Goal: Transaction & Acquisition: Subscribe to service/newsletter

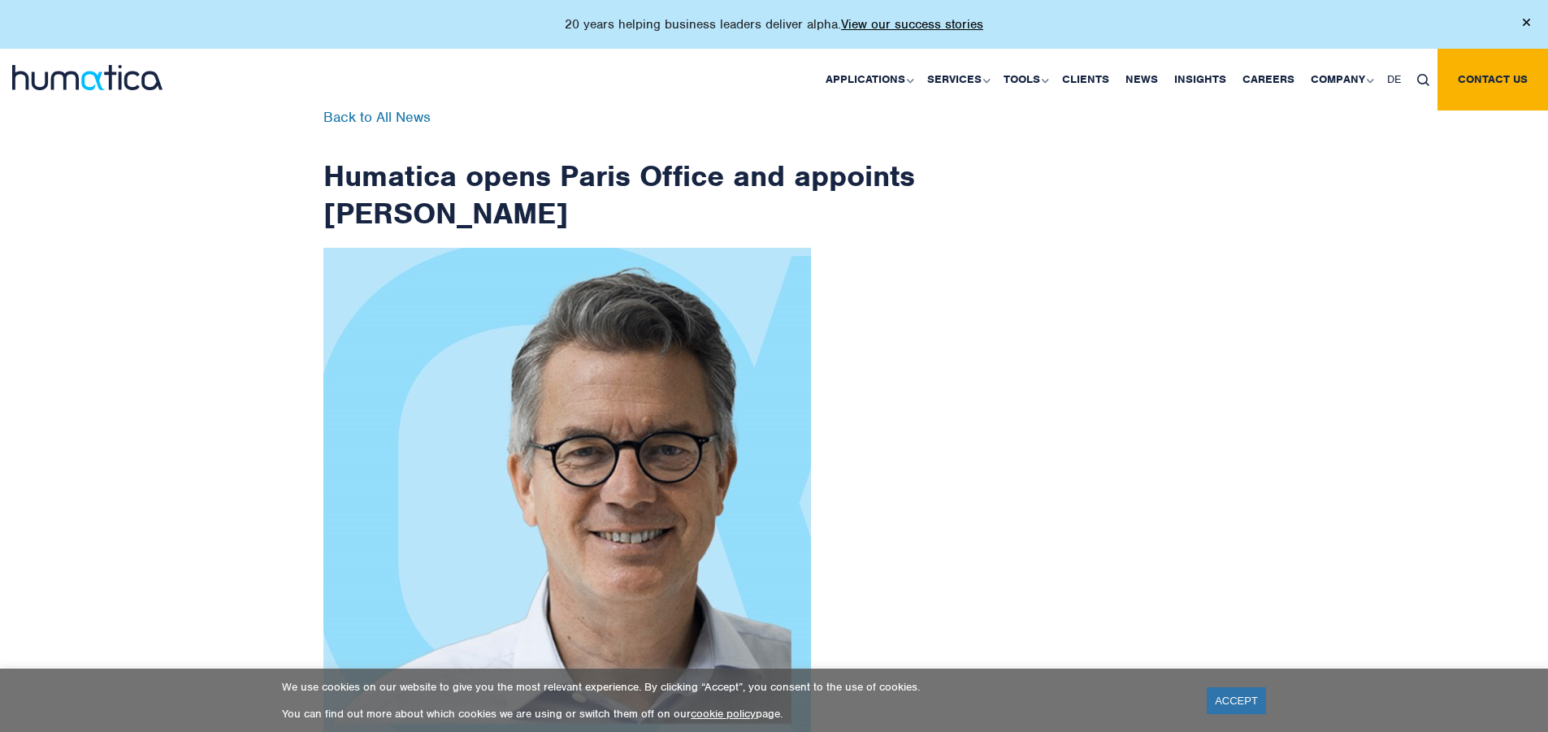
scroll to position [2593, 0]
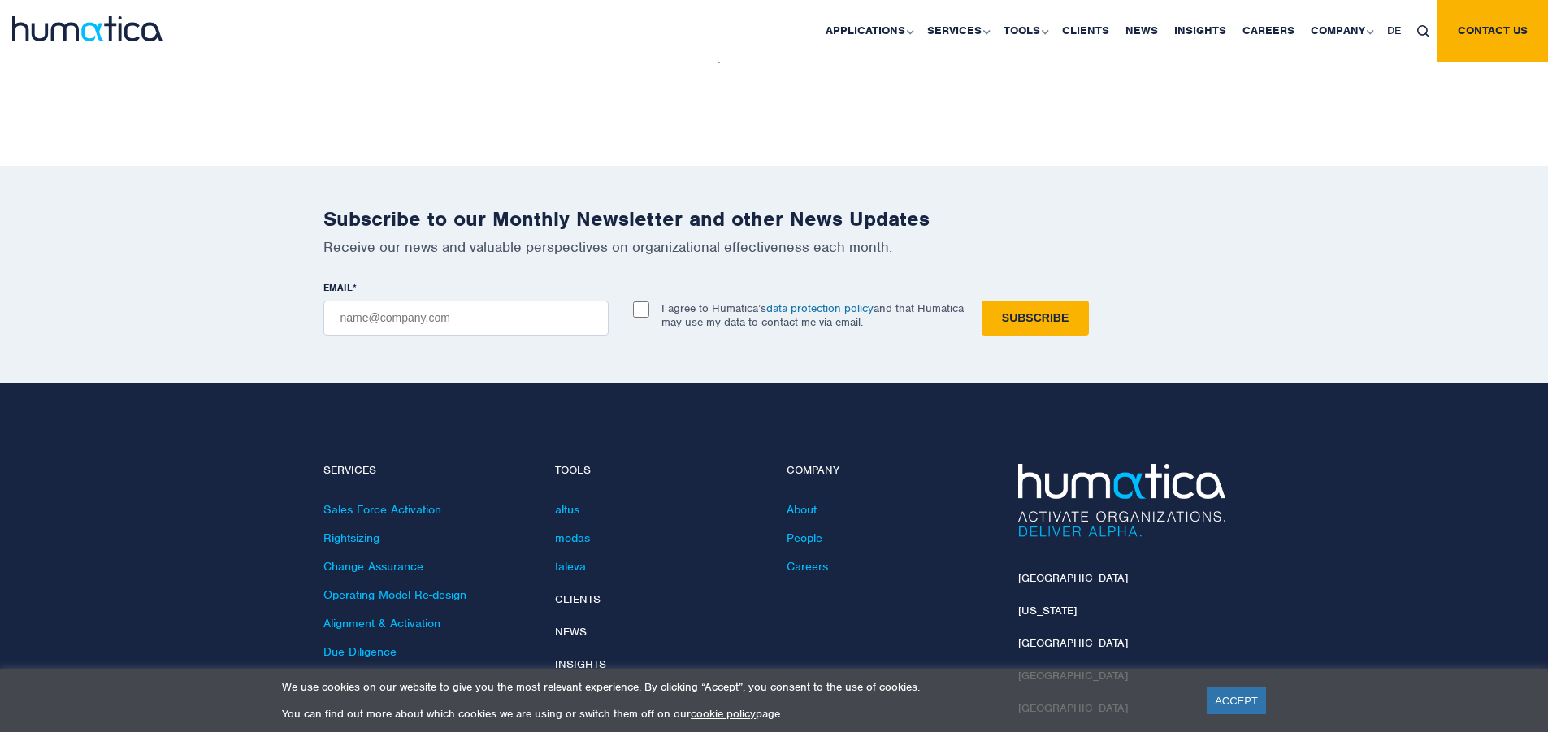
checkbox input "true"
type input "[EMAIL_ADDRESS][DOMAIN_NAME]"
click at [982, 301] on input "Subscribe" at bounding box center [1035, 318] width 107 height 35
